Goal: Information Seeking & Learning: Learn about a topic

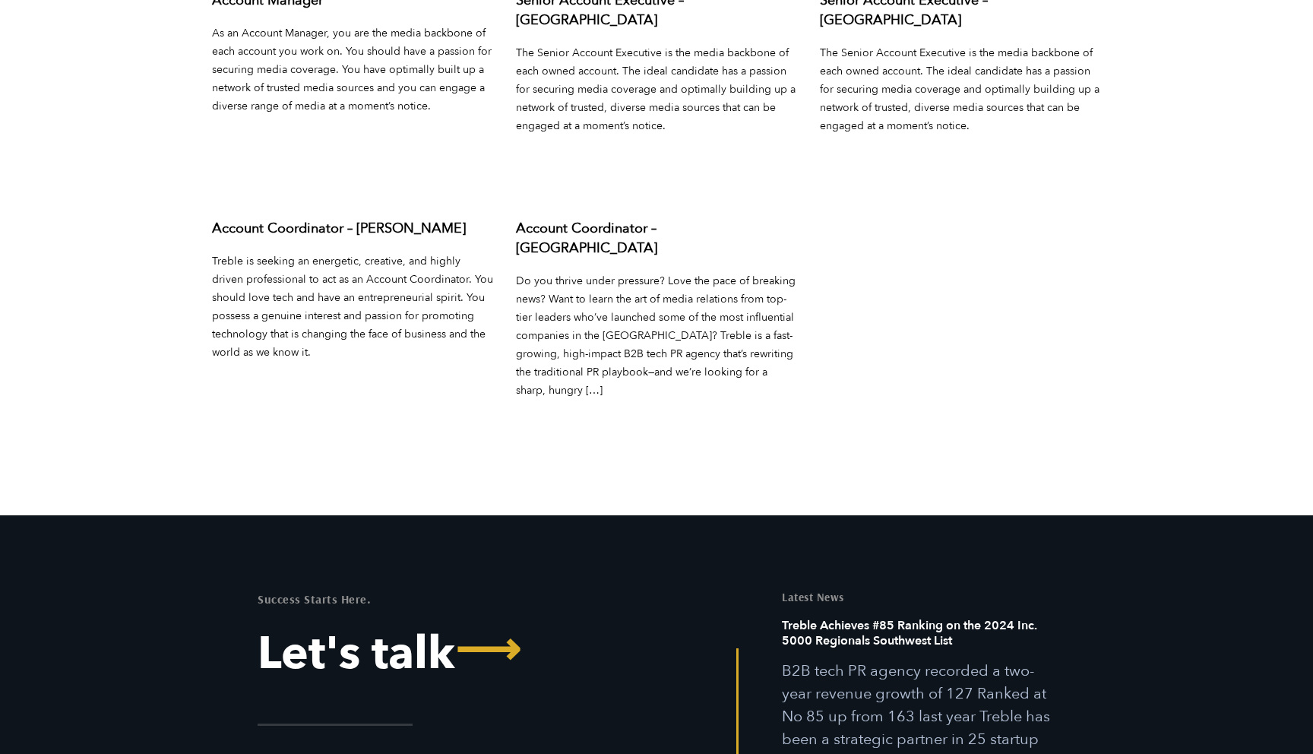
scroll to position [6165, 0]
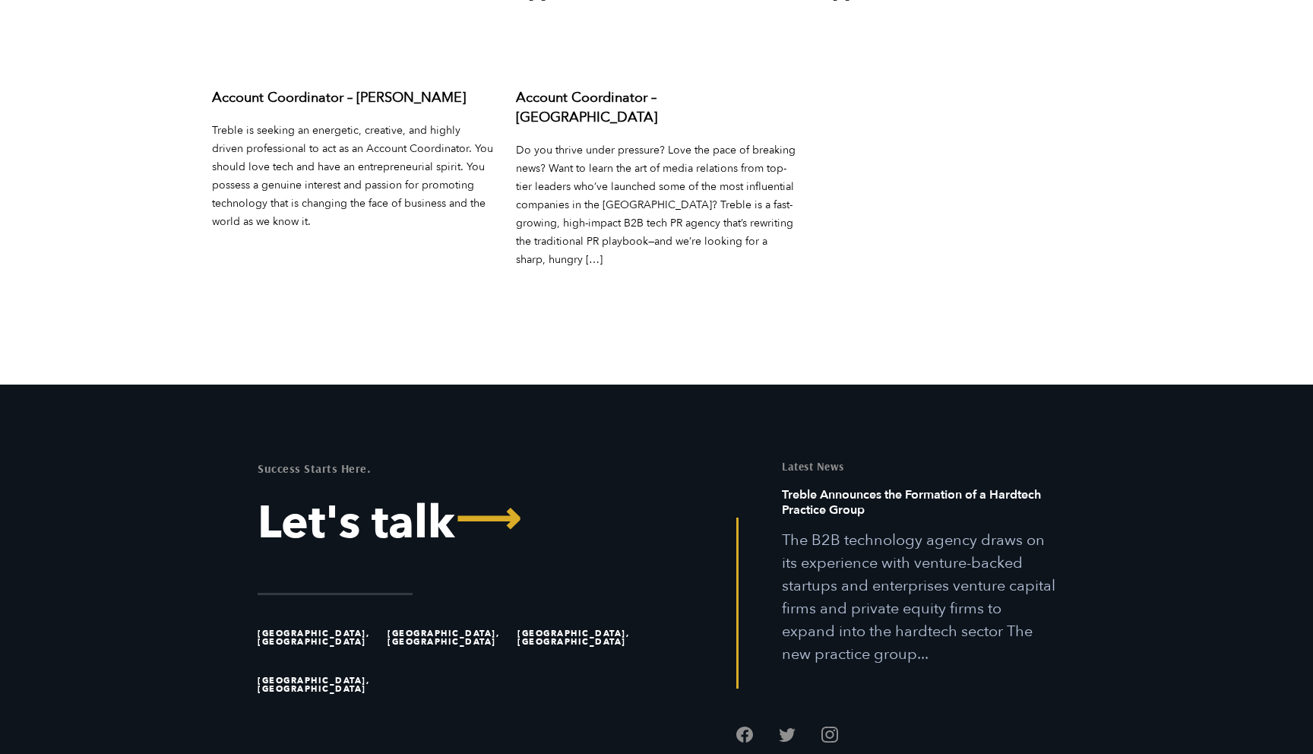
click at [304, 661] on li "[GEOGRAPHIC_DATA], [GEOGRAPHIC_DATA]" at bounding box center [318, 684] width 123 height 47
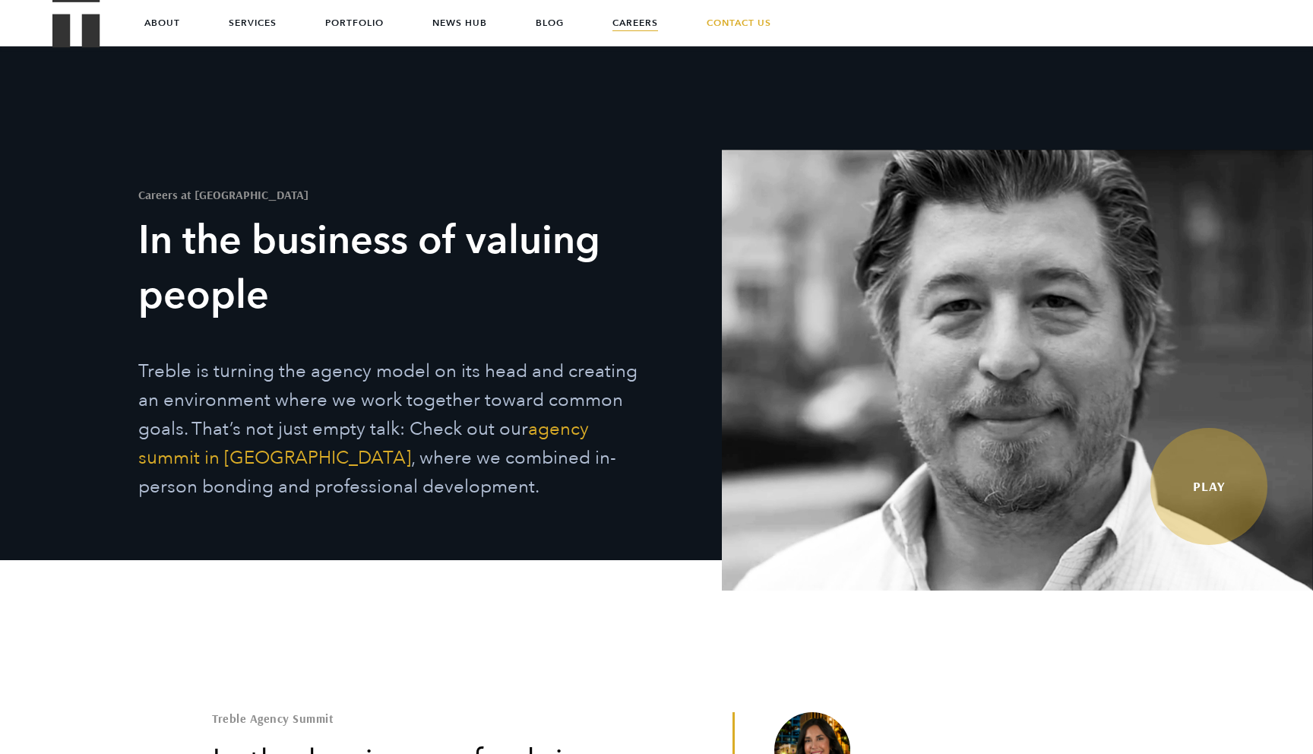
scroll to position [0, 0]
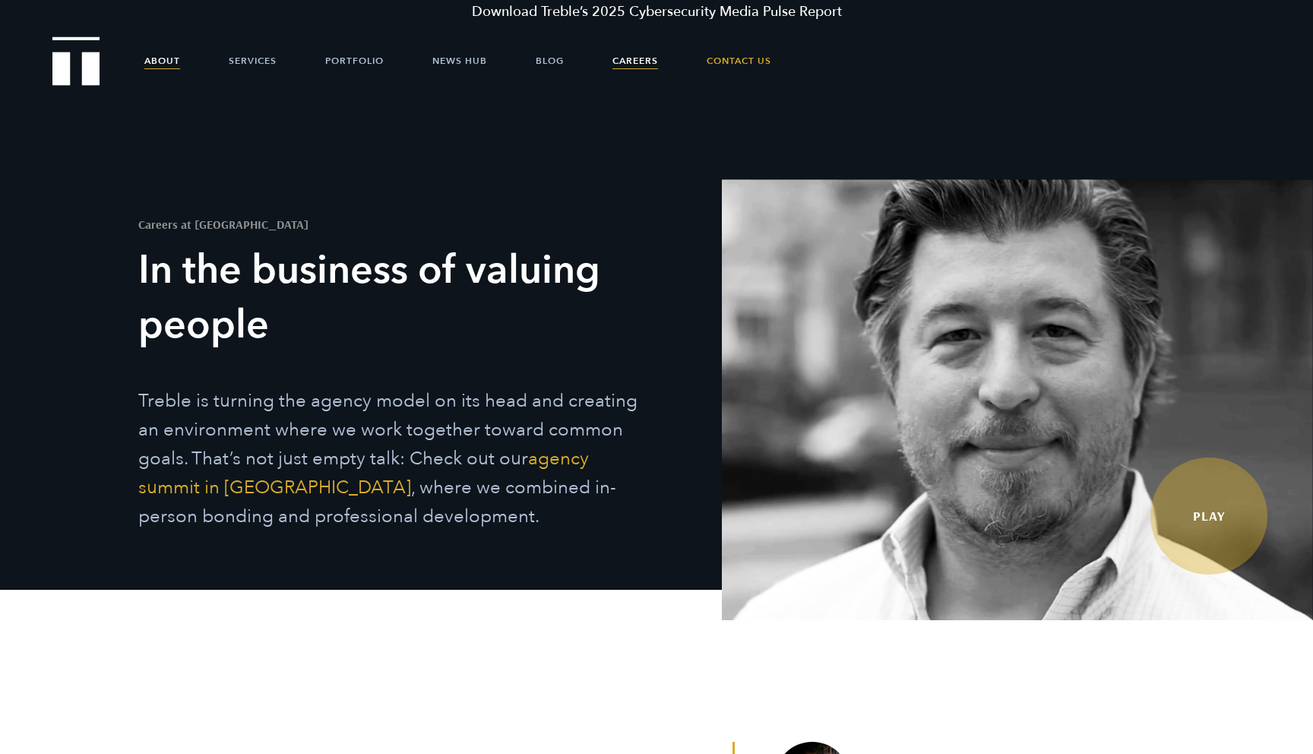
click at [160, 68] on link "About" at bounding box center [162, 61] width 36 height 46
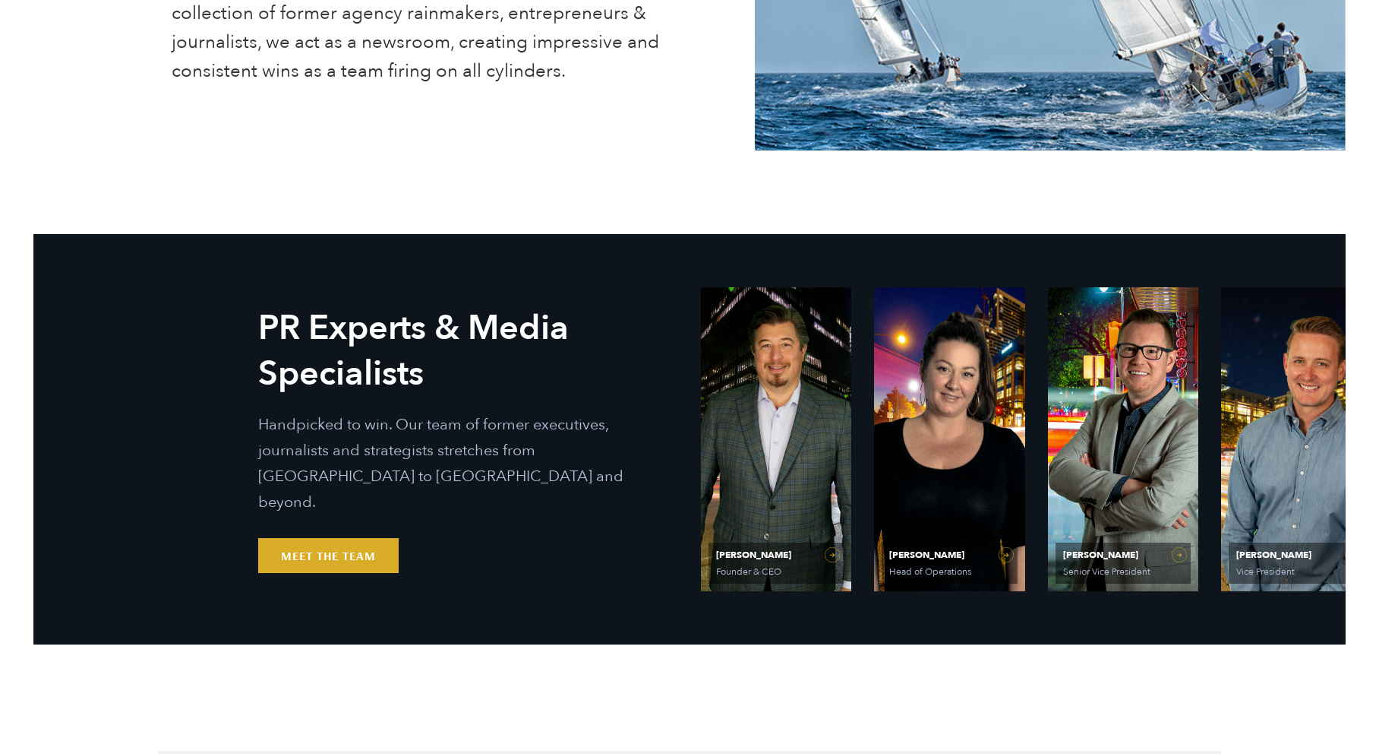
scroll to position [669, 0]
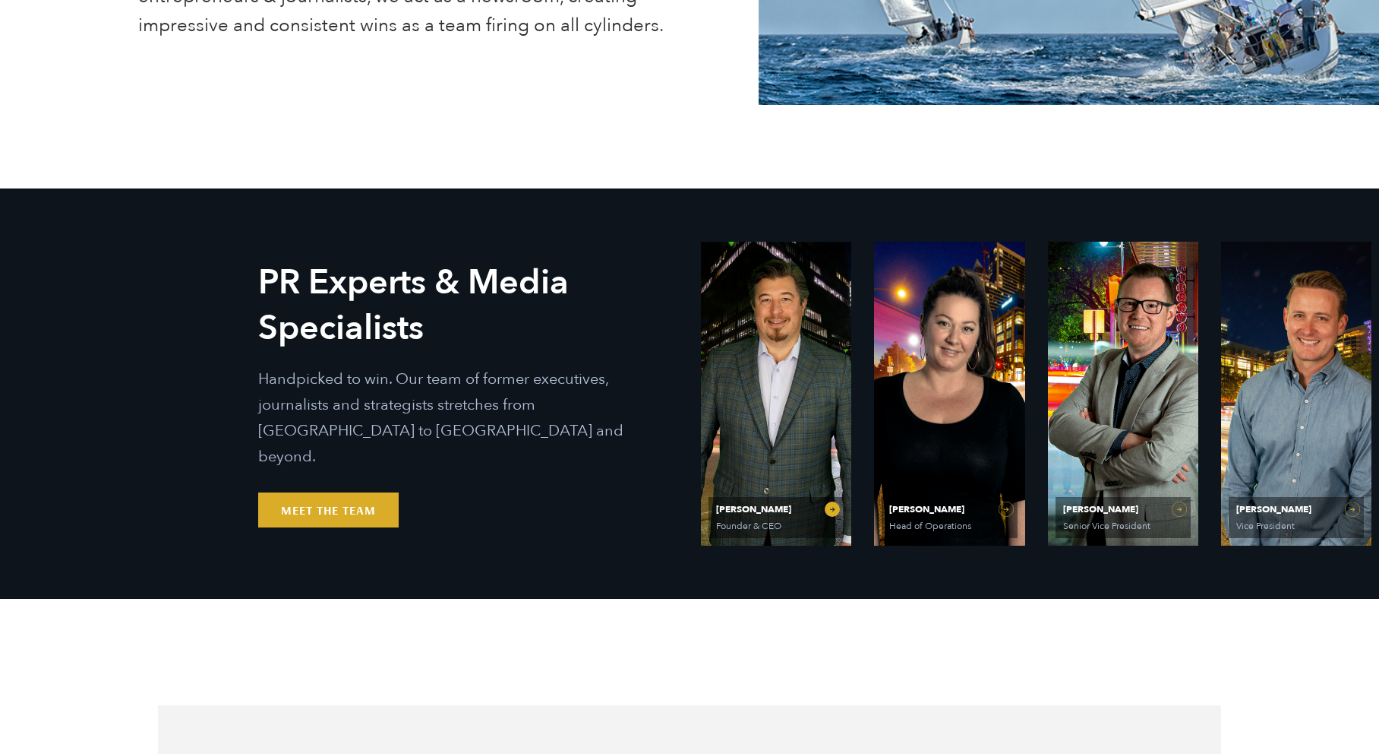
click at [763, 508] on span "Ethan Parker" at bounding box center [776, 508] width 120 height 9
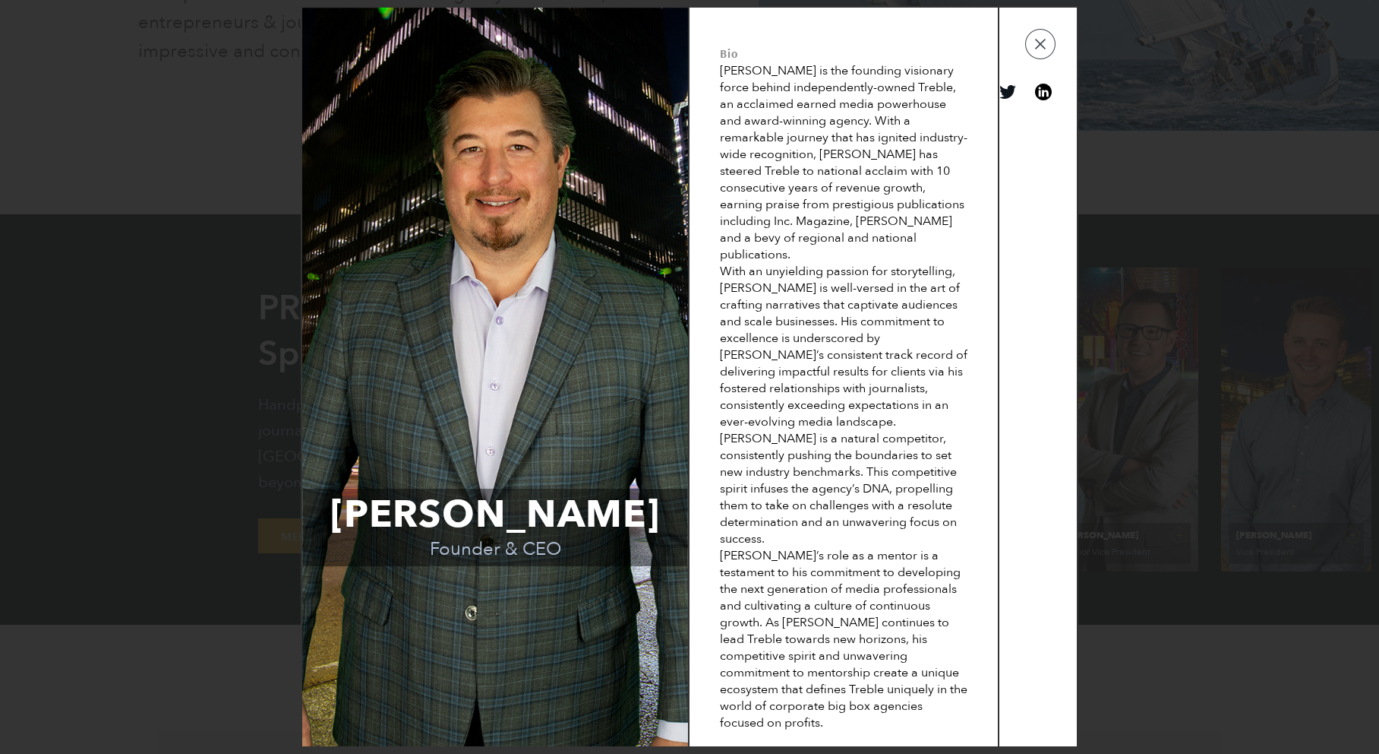
scroll to position [649, 0]
click at [1046, 131] on td at bounding box center [1038, 377] width 77 height 738
click at [1042, 100] on link "View on linkedin" at bounding box center [1043, 92] width 17 height 17
click at [1039, 88] on td at bounding box center [1038, 377] width 77 height 738
click at [1044, 59] on button "button" at bounding box center [1040, 44] width 30 height 30
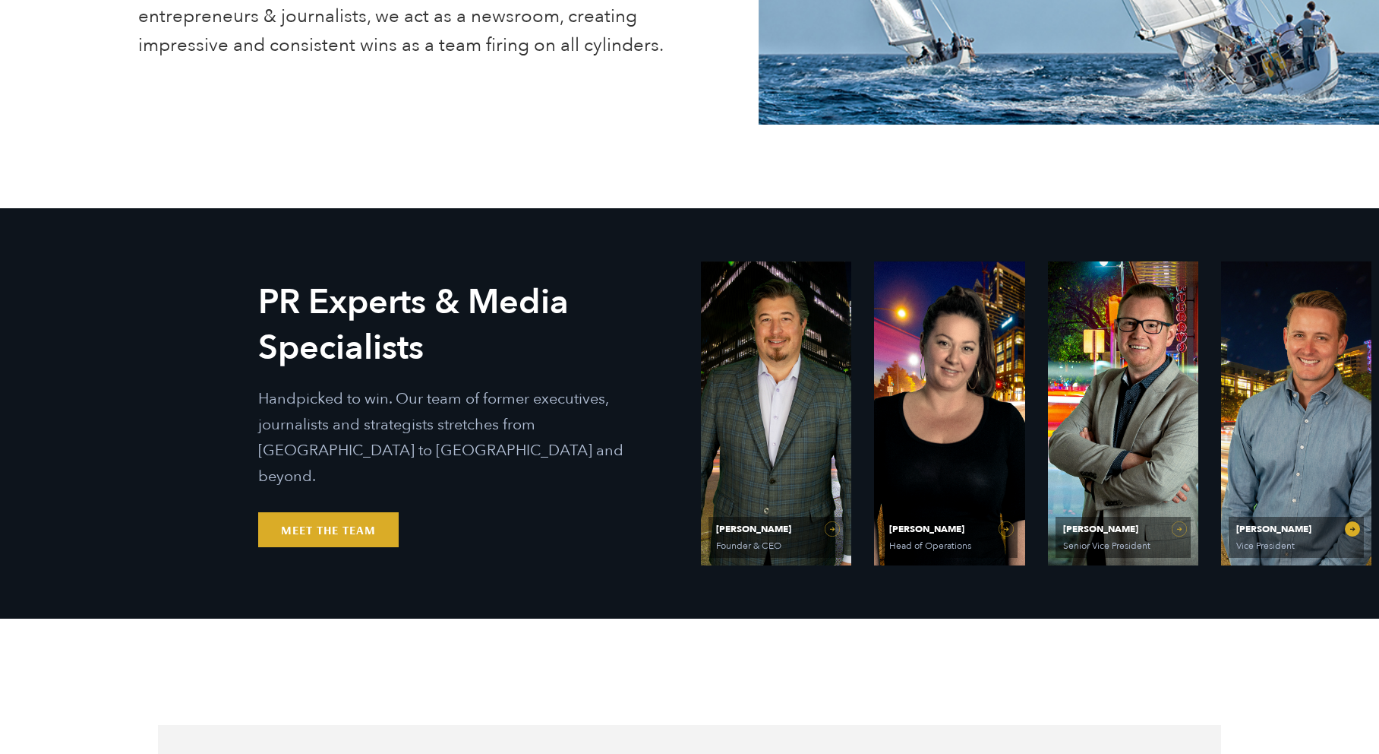
click at [1268, 428] on link "Will Kruisbrink Vice President" at bounding box center [1296, 413] width 150 height 304
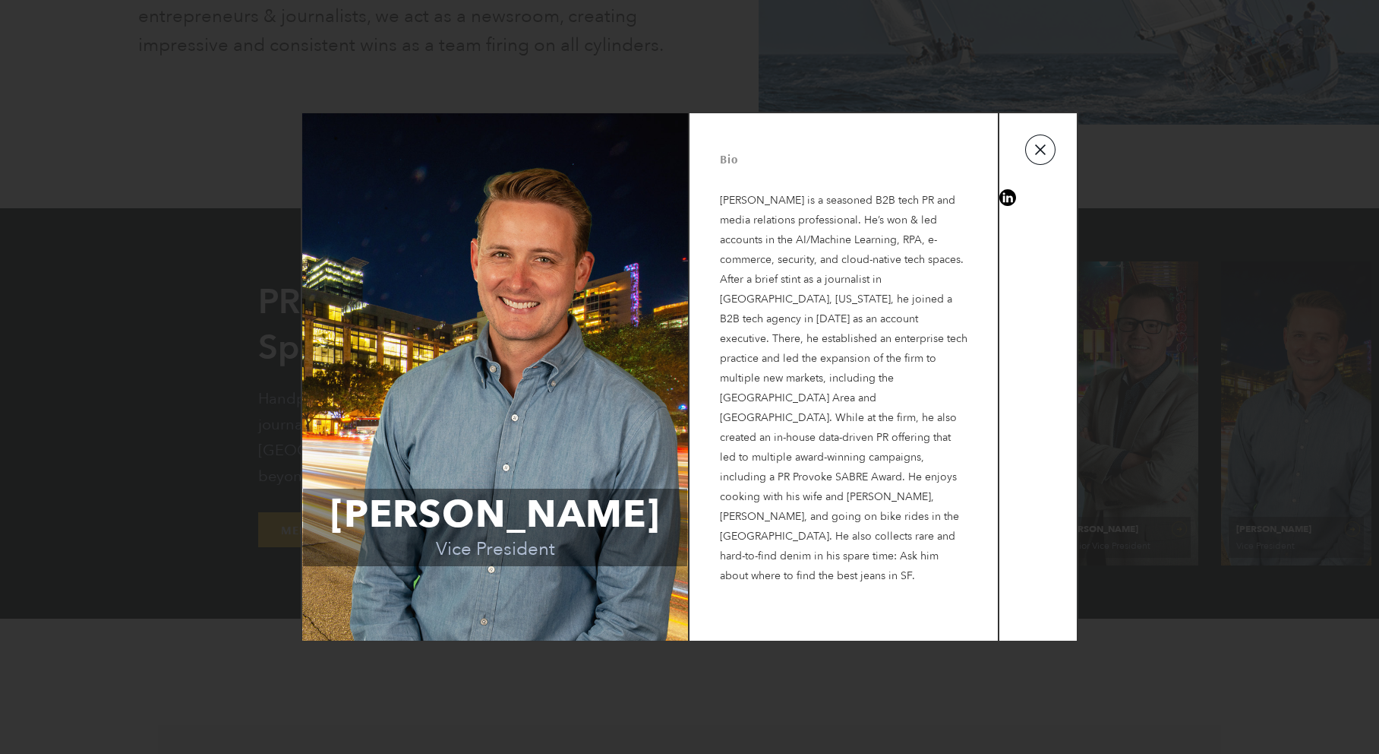
click at [1037, 160] on button "button" at bounding box center [1040, 149] width 30 height 30
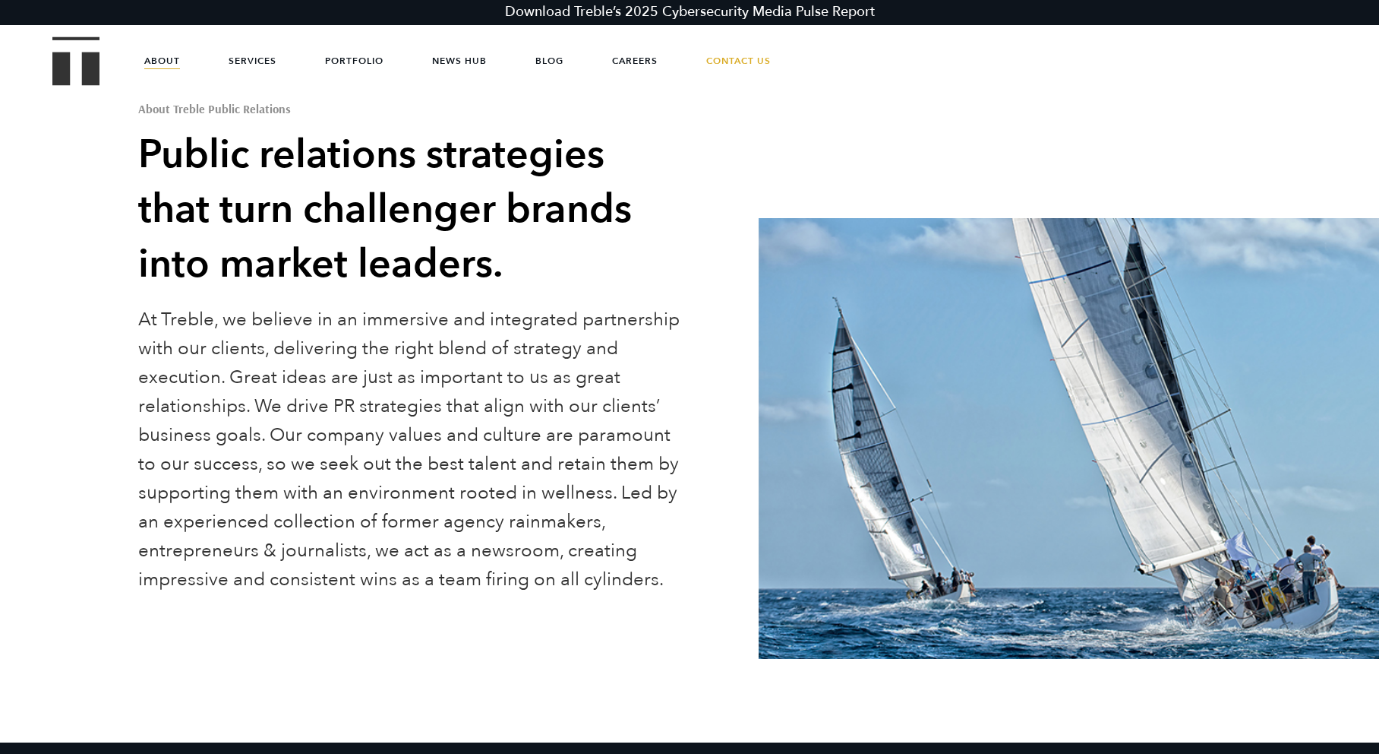
scroll to position [0, 0]
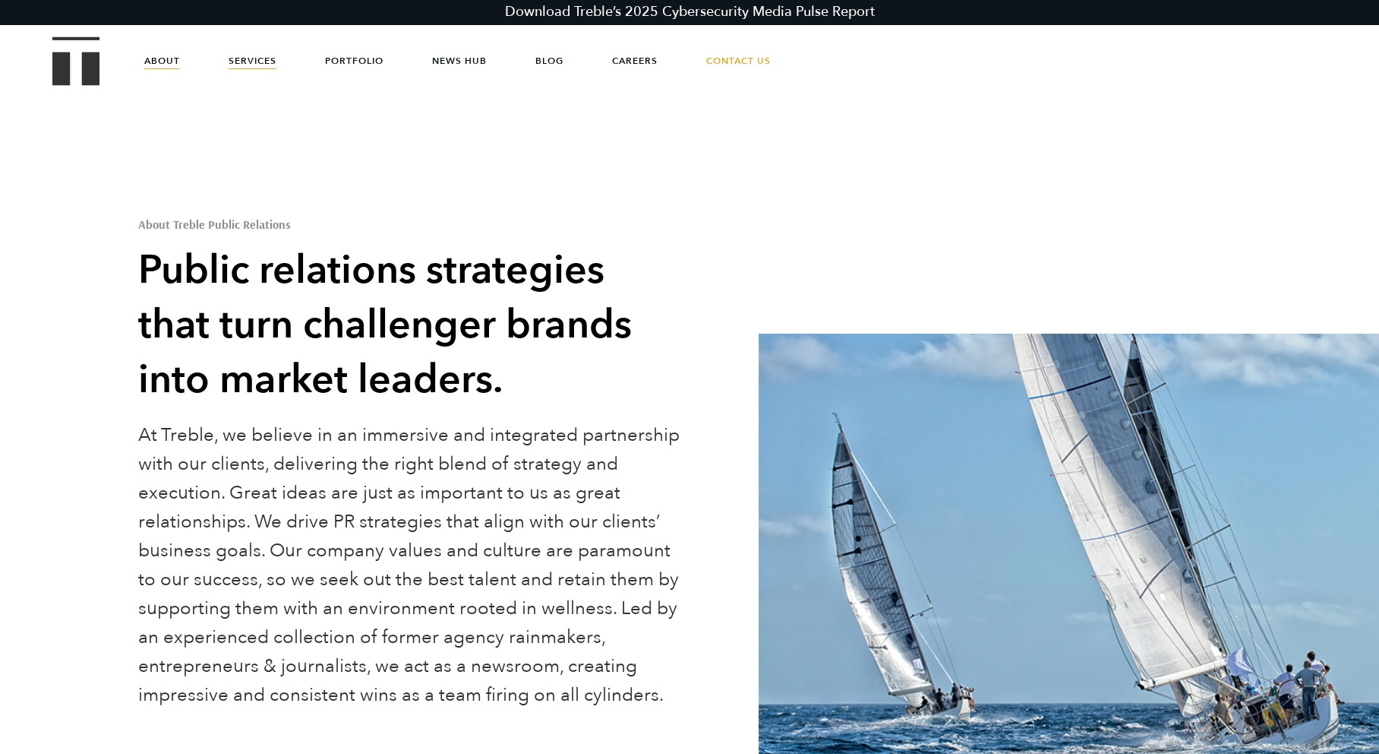
click at [266, 60] on link "Services" at bounding box center [253, 61] width 48 height 46
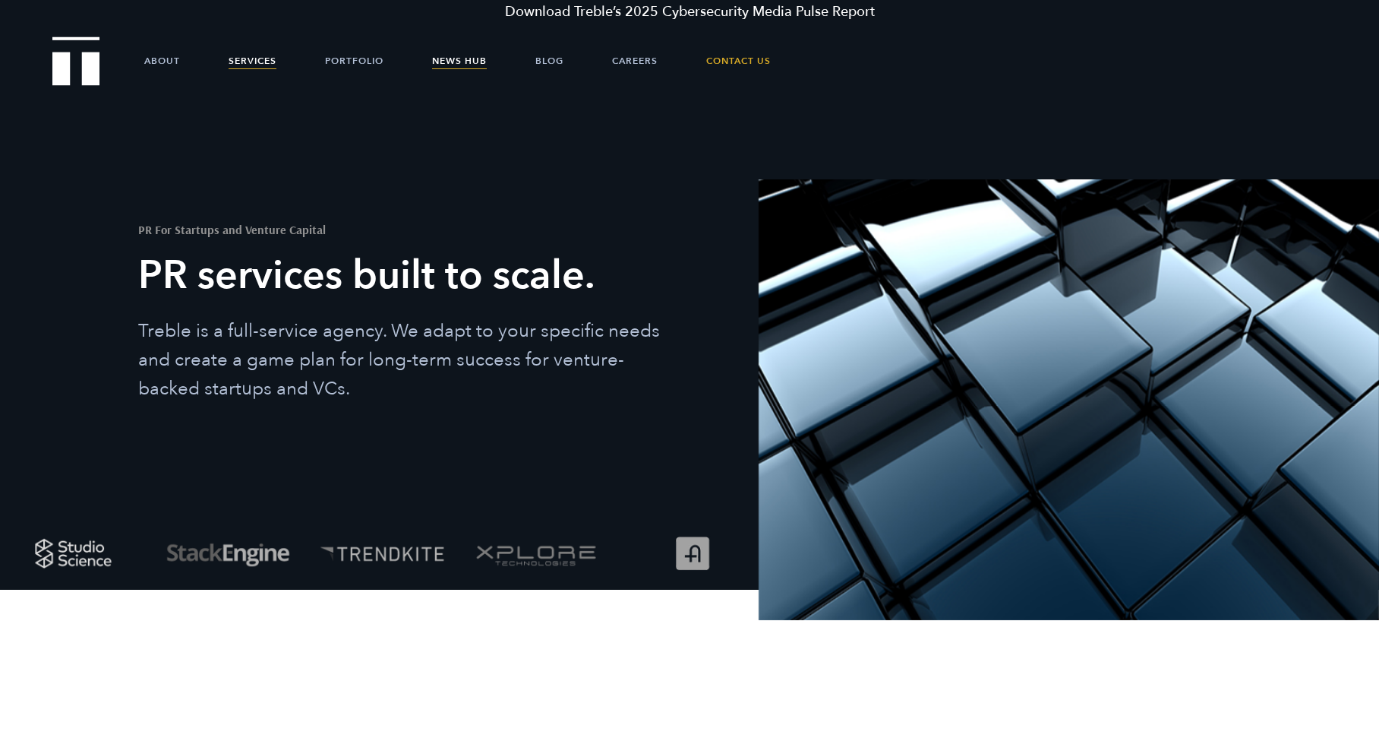
click at [457, 54] on link "News Hub" at bounding box center [459, 61] width 55 height 46
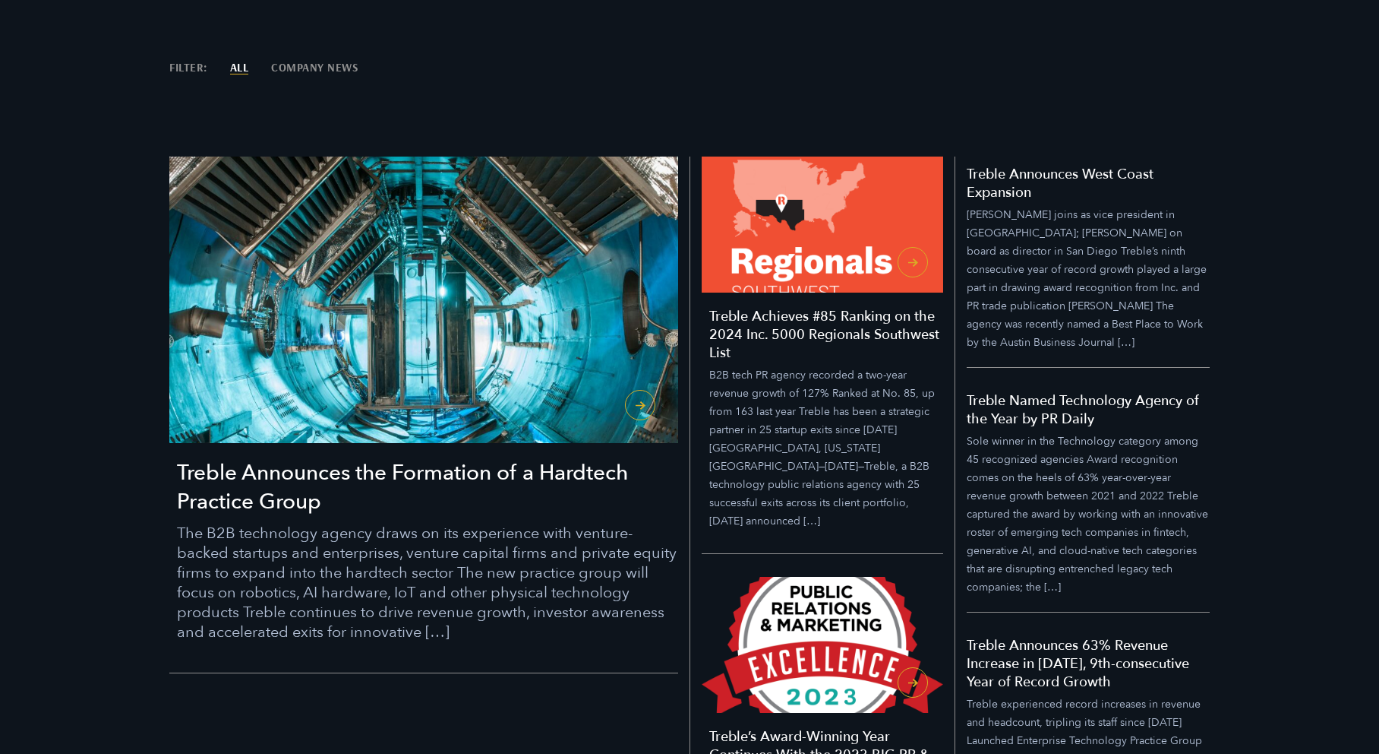
scroll to position [387, 0]
click at [1052, 501] on p "Sole winner in the Technology category among 45 recognized agencies Award recog…" at bounding box center [1088, 513] width 243 height 164
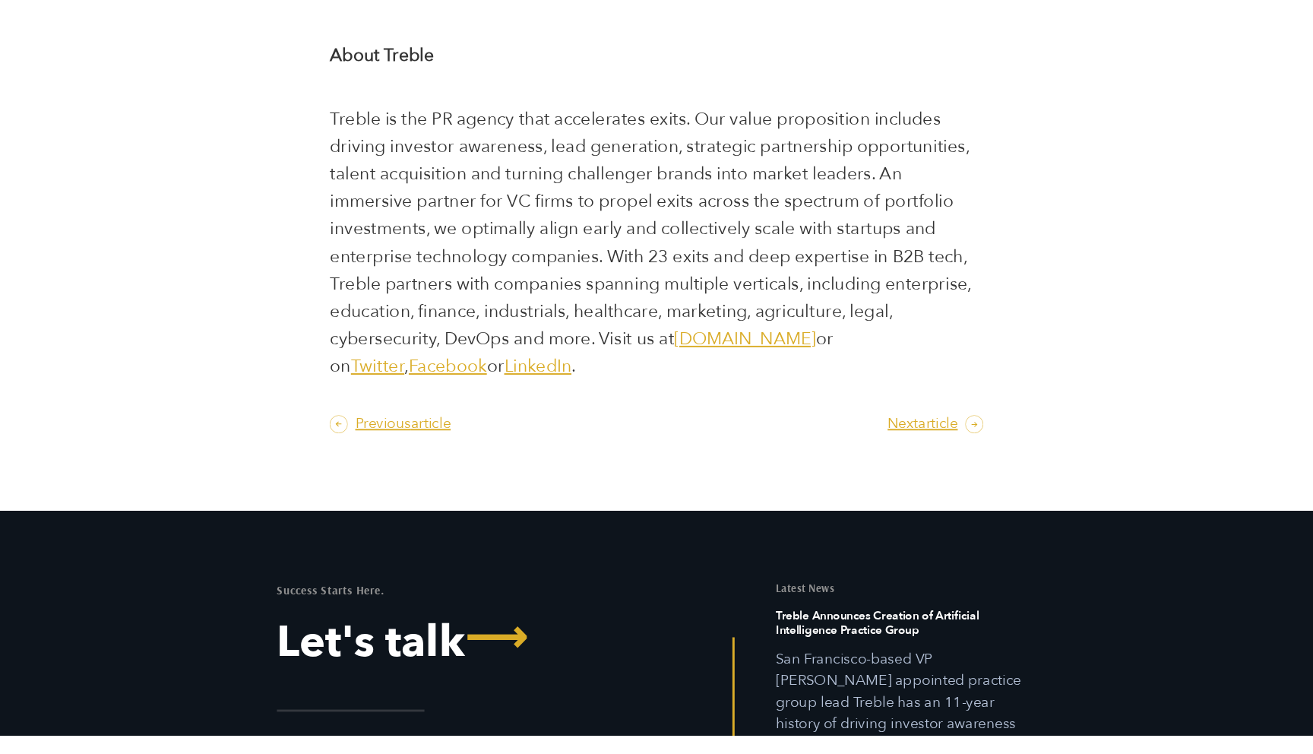
scroll to position [3012, 0]
